Goal: Task Accomplishment & Management: Complete application form

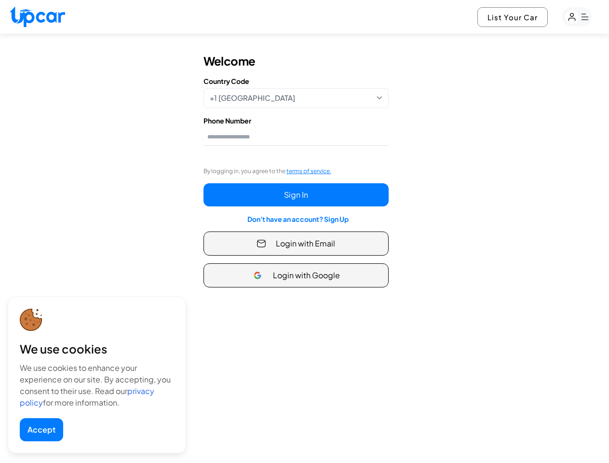
click at [41, 429] on button "Accept" at bounding box center [41, 429] width 43 height 23
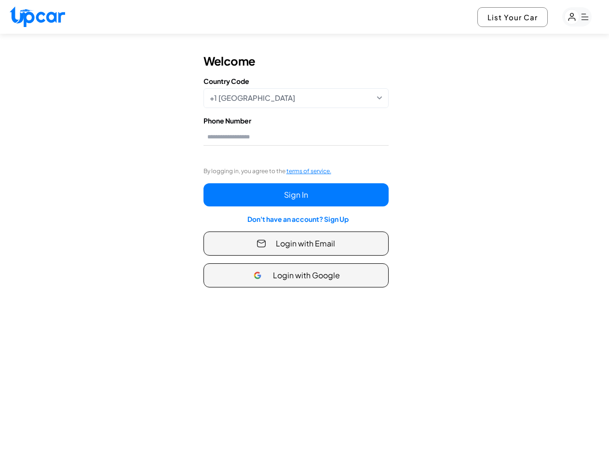
click at [512, 17] on button "List Your Car" at bounding box center [512, 17] width 70 height 20
click at [576, 17] on rect "button" at bounding box center [571, 17] width 15 height 15
click at [308, 171] on span "terms of service." at bounding box center [308, 170] width 45 height 7
click at [298, 219] on link "Don't have an account? Sign Up" at bounding box center [297, 218] width 101 height 9
click at [296, 243] on span "Login with Email" at bounding box center [305, 244] width 59 height 12
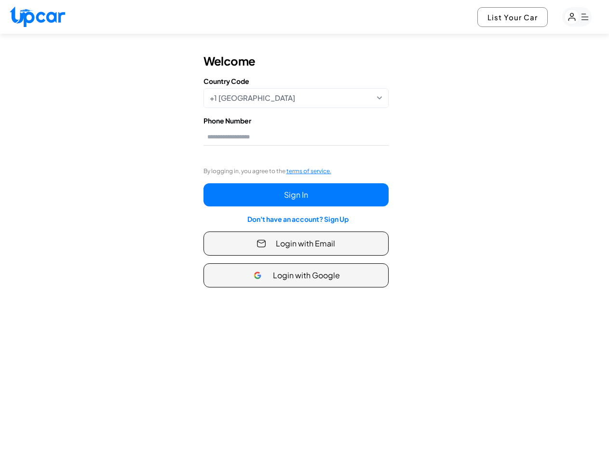
click at [296, 275] on form "Welcome Country Code +1 [GEOGRAPHIC_DATA] Only [GEOGRAPHIC_DATA] phone numbers …" at bounding box center [295, 170] width 185 height 234
